Goal: Information Seeking & Learning: Learn about a topic

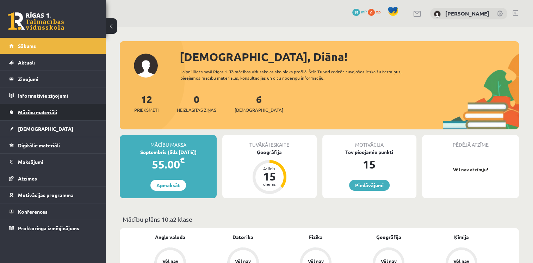
click at [51, 116] on link "Mācību materiāli" at bounding box center [53, 112] width 88 height 16
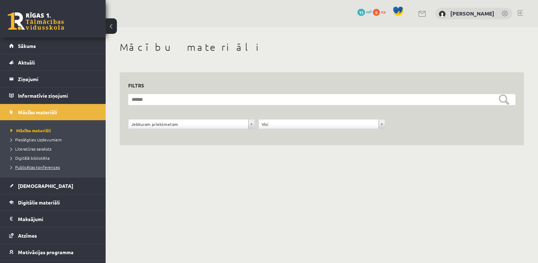
click at [50, 166] on span "Publicētas konferences" at bounding box center [35, 167] width 49 height 6
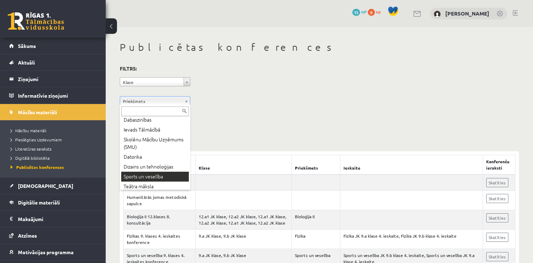
scroll to position [142, 0]
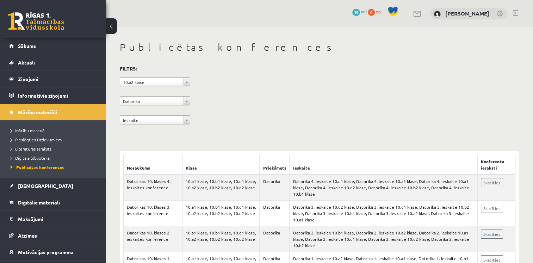
scroll to position [11, 0]
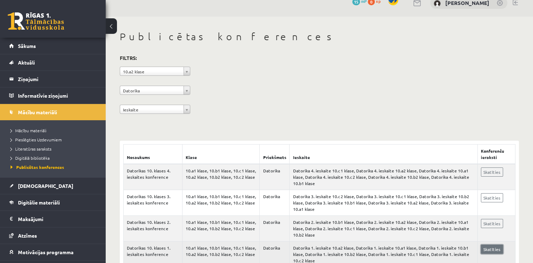
click at [491, 244] on link "Skatīties" at bounding box center [492, 248] width 22 height 9
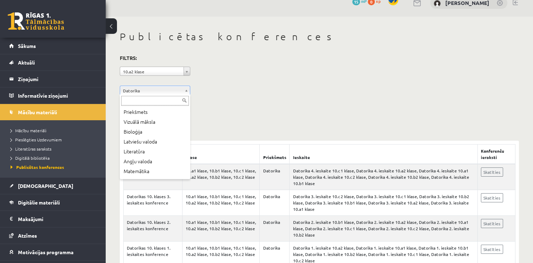
scroll to position [122, 0]
